Goal: Answer question/provide support

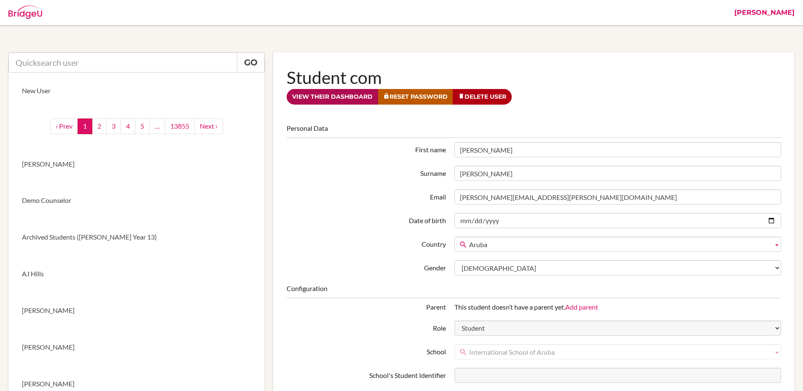
click at [342, 98] on link "View their dashboard" at bounding box center [333, 97] width 92 height 16
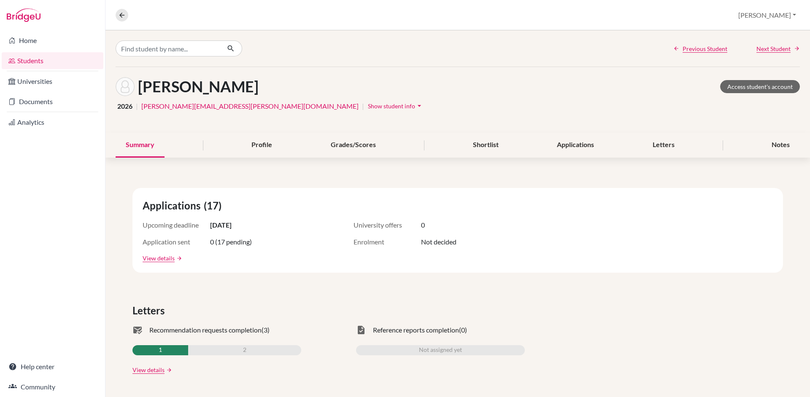
drag, startPoint x: 292, startPoint y: 105, endPoint x: 287, endPoint y: 107, distance: 6.0
click at [291, 106] on div "2026 | amelia.atzbach@isaruba.com | Show student info arrow_drop_down" at bounding box center [458, 106] width 684 height 13
click at [415, 107] on icon "arrow_drop_down" at bounding box center [419, 106] width 8 height 8
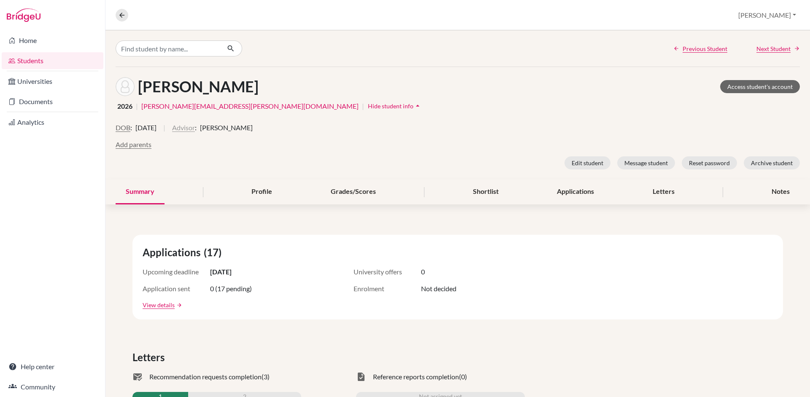
click at [195, 129] on button "Advisor" at bounding box center [183, 128] width 23 height 10
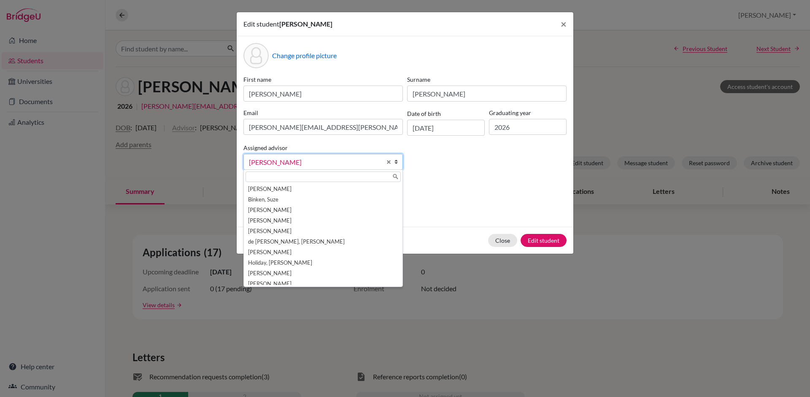
scroll to position [36, 0]
click at [286, 158] on span "[PERSON_NAME]" at bounding box center [315, 162] width 132 height 11
drag, startPoint x: 507, startPoint y: 54, endPoint x: 552, endPoint y: 27, distance: 51.4
click at [511, 52] on div "Change profile picture" at bounding box center [404, 55] width 323 height 25
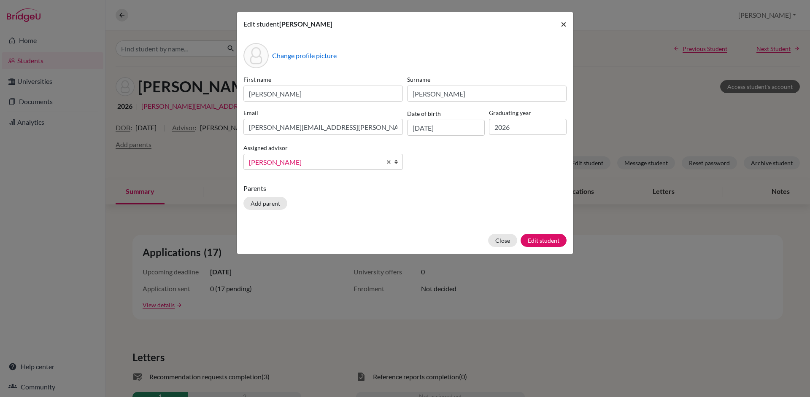
click at [560, 24] on button "×" at bounding box center [563, 24] width 19 height 24
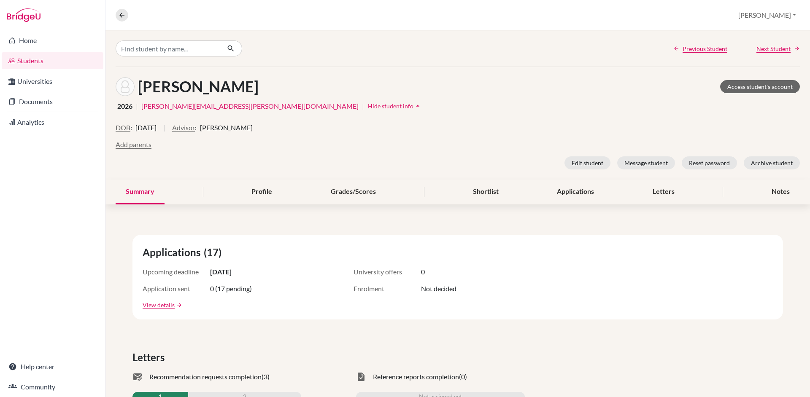
click at [453, 103] on div "2026 | amelia.atzbach@isaruba.com | Hide student info arrow_drop_up" at bounding box center [458, 106] width 684 height 13
click at [383, 102] on div "2026 | amelia.atzbach@isaruba.com | Hide student info arrow_drop_up" at bounding box center [458, 106] width 684 height 13
click at [385, 99] on div "Atzbach, Amelia Access student's account 2026 | amelia.atzbach@isaruba.com | Hi…" at bounding box center [457, 123] width 704 height 113
click at [395, 38] on div "Previous Student Next Student" at bounding box center [457, 48] width 704 height 36
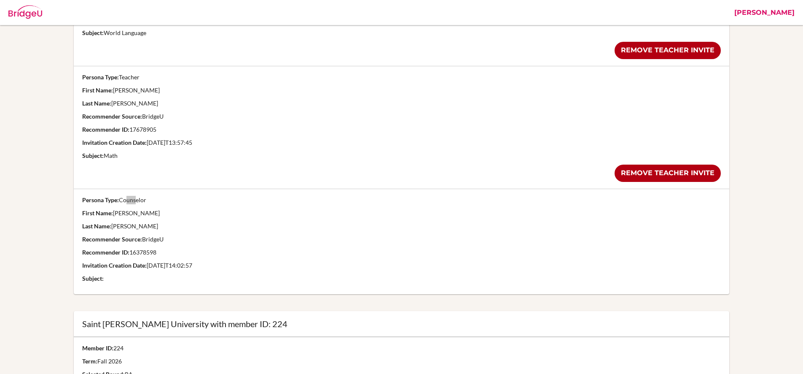
scroll to position [378, 0]
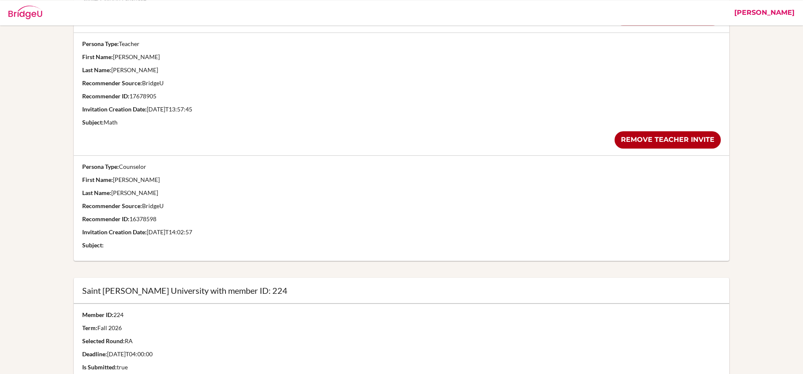
click at [417, 215] on p "Recommender ID: 16378598" at bounding box center [401, 219] width 639 height 8
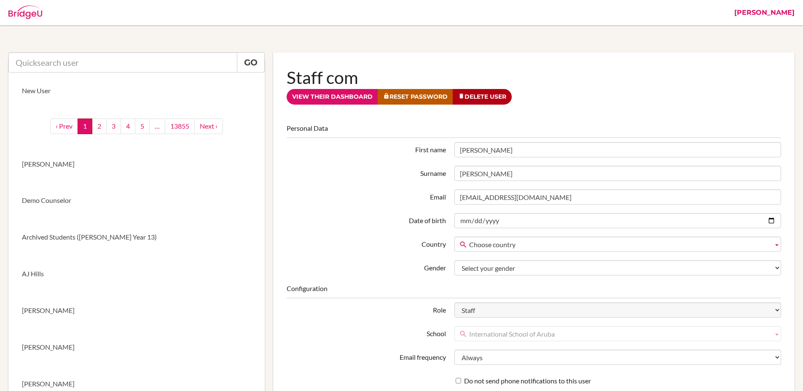
click at [590, 81] on h1 "Staff com" at bounding box center [534, 77] width 495 height 23
